Goal: Transaction & Acquisition: Download file/media

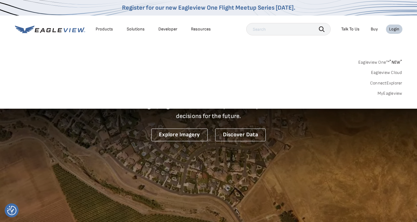
click at [387, 93] on link "MyEagleview" at bounding box center [390, 94] width 25 height 6
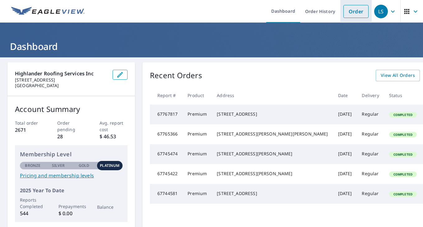
click at [350, 12] on link "Order" at bounding box center [355, 11] width 25 height 13
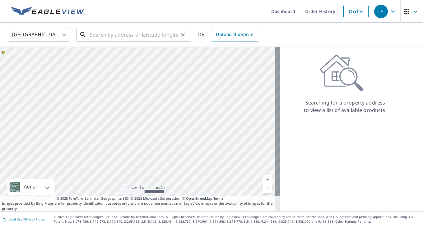
click at [103, 34] on input "text" at bounding box center [134, 34] width 89 height 17
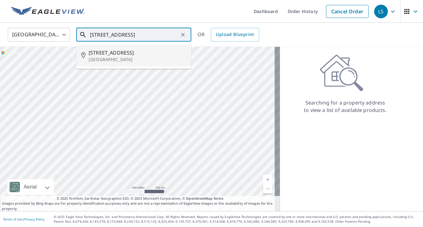
click at [106, 57] on p "[GEOGRAPHIC_DATA]" at bounding box center [138, 60] width 98 height 6
type input "[STREET_ADDRESS]"
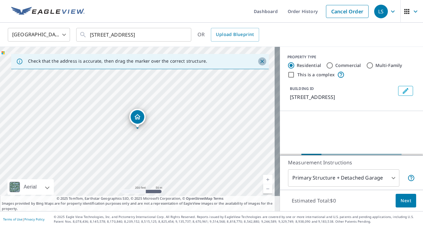
click at [259, 64] on icon "Close" at bounding box center [262, 61] width 6 height 6
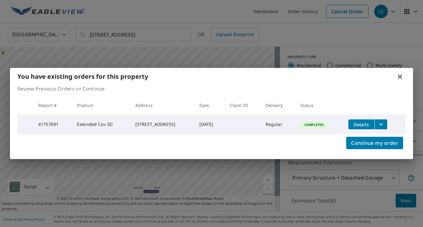
click at [366, 124] on span "Details" at bounding box center [361, 125] width 19 height 6
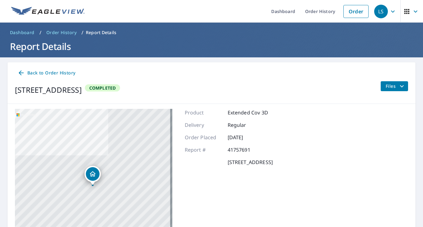
click at [385, 87] on span "Files" at bounding box center [395, 86] width 20 height 7
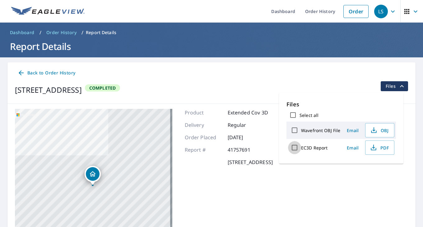
click at [295, 149] on input "EC3D Report" at bounding box center [294, 147] width 13 height 13
checkbox input "true"
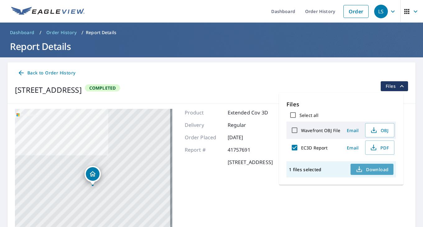
click at [375, 169] on span "Download" at bounding box center [371, 169] width 33 height 7
